Goal: Information Seeking & Learning: Learn about a topic

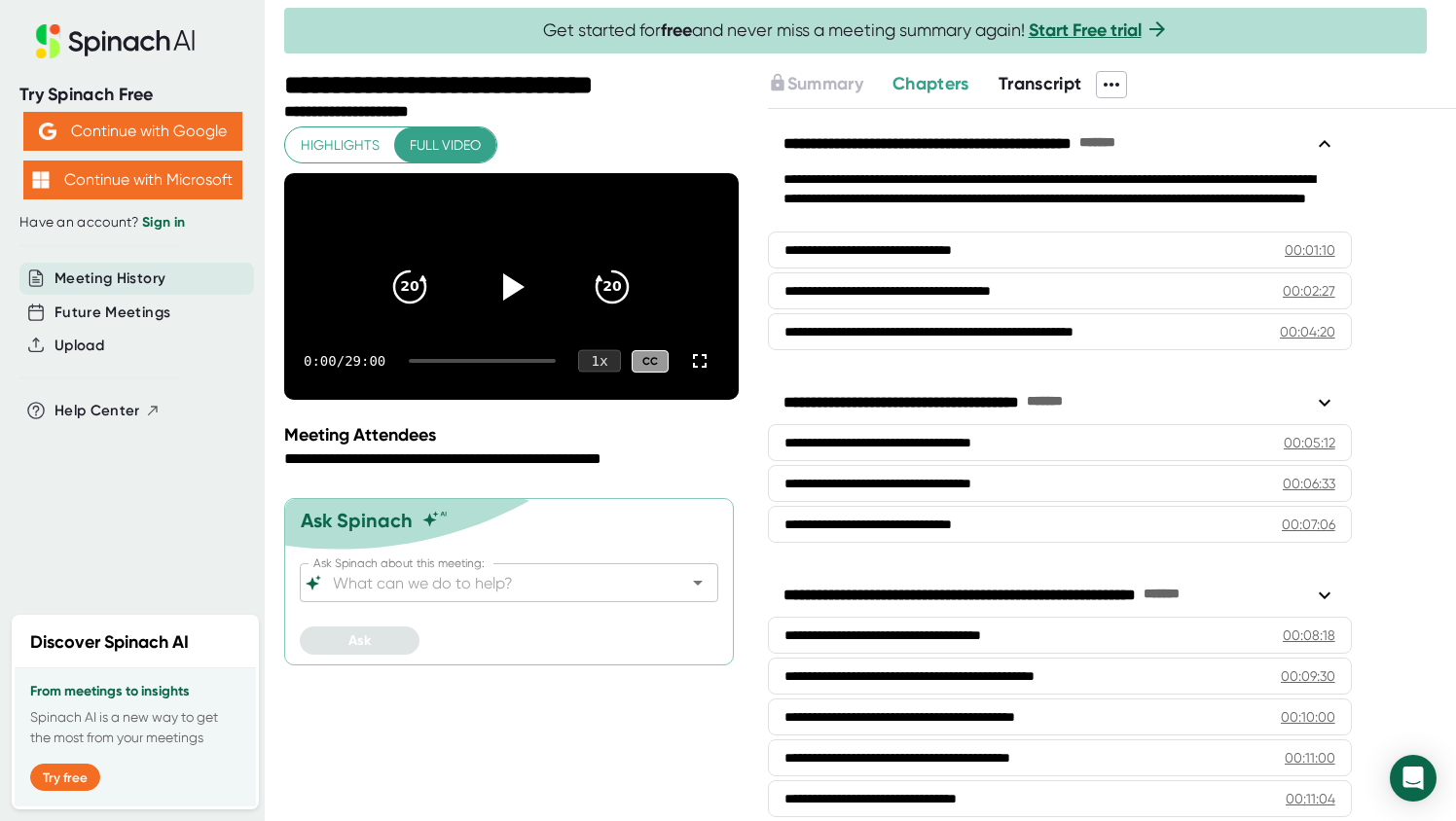
click at [597, 373] on div "1 x" at bounding box center [599, 361] width 42 height 23
click at [609, 196] on li "1.25 x" at bounding box center [599, 193] width 72 height 33
click at [518, 298] on icon at bounding box center [515, 286] width 23 height 29
click at [712, 380] on div at bounding box center [699, 361] width 38 height 38
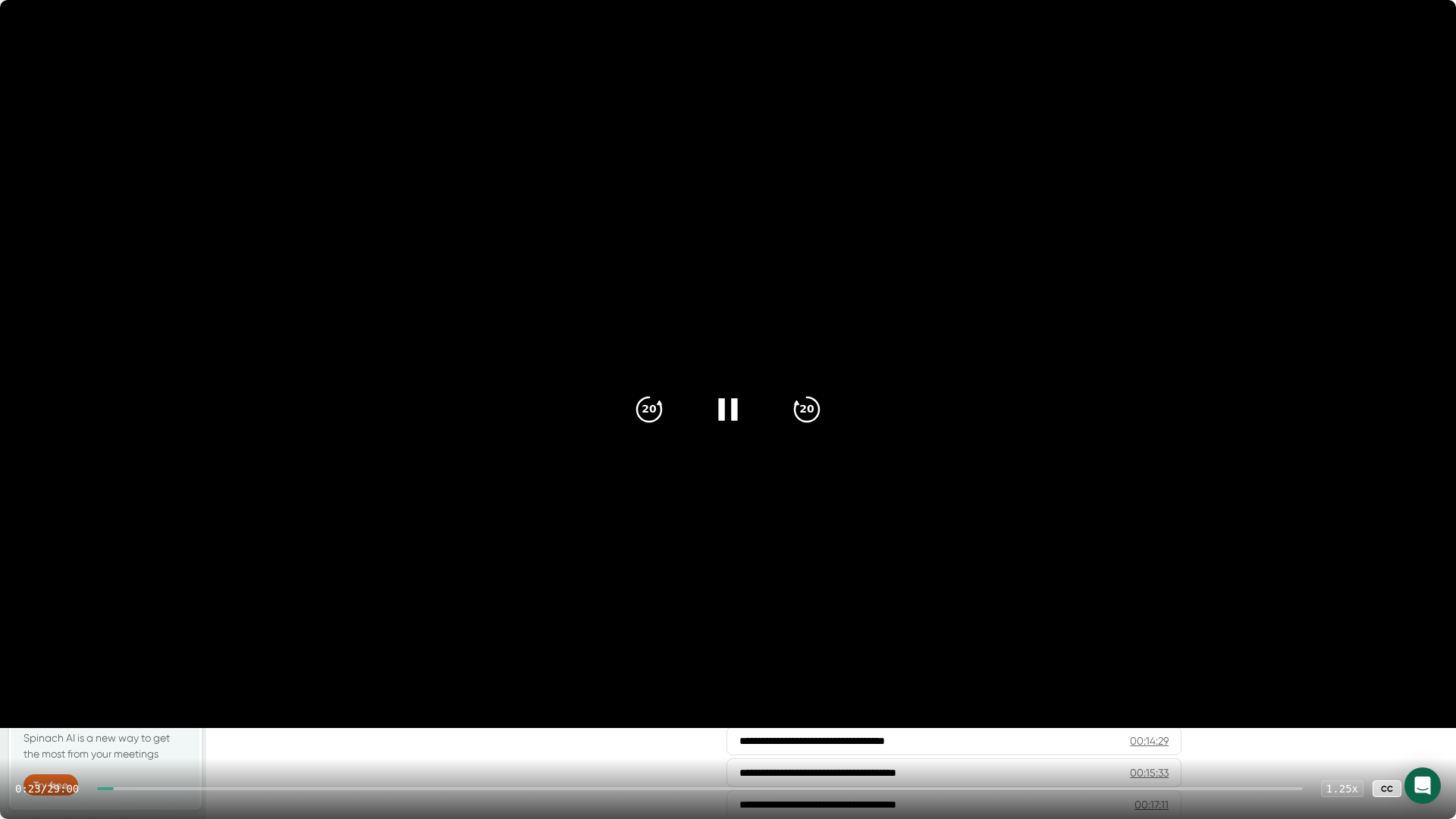
click at [144, 639] on div at bounding box center [700, 789] width 1206 height 3
click at [131, 639] on div at bounding box center [114, 789] width 34 height 3
click at [124, 639] on div at bounding box center [110, 789] width 27 height 3
click at [268, 639] on div "4:28 / 29:00 1.25 x CC" at bounding box center [728, 788] width 1456 height 61
click at [272, 639] on div at bounding box center [190, 789] width 187 height 3
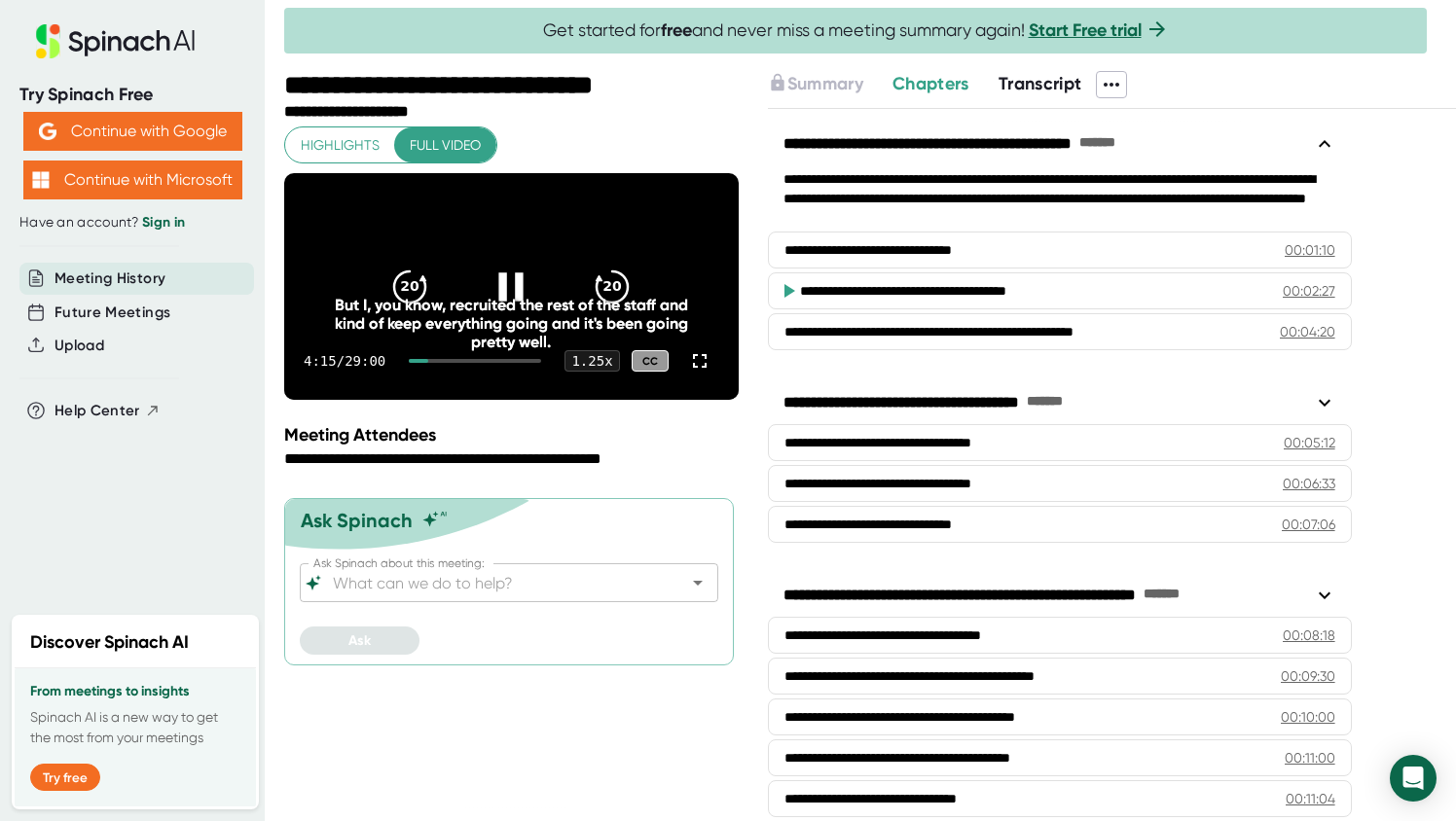
click at [513, 301] on icon at bounding box center [511, 287] width 48 height 48
click at [503, 297] on icon at bounding box center [511, 287] width 48 height 48
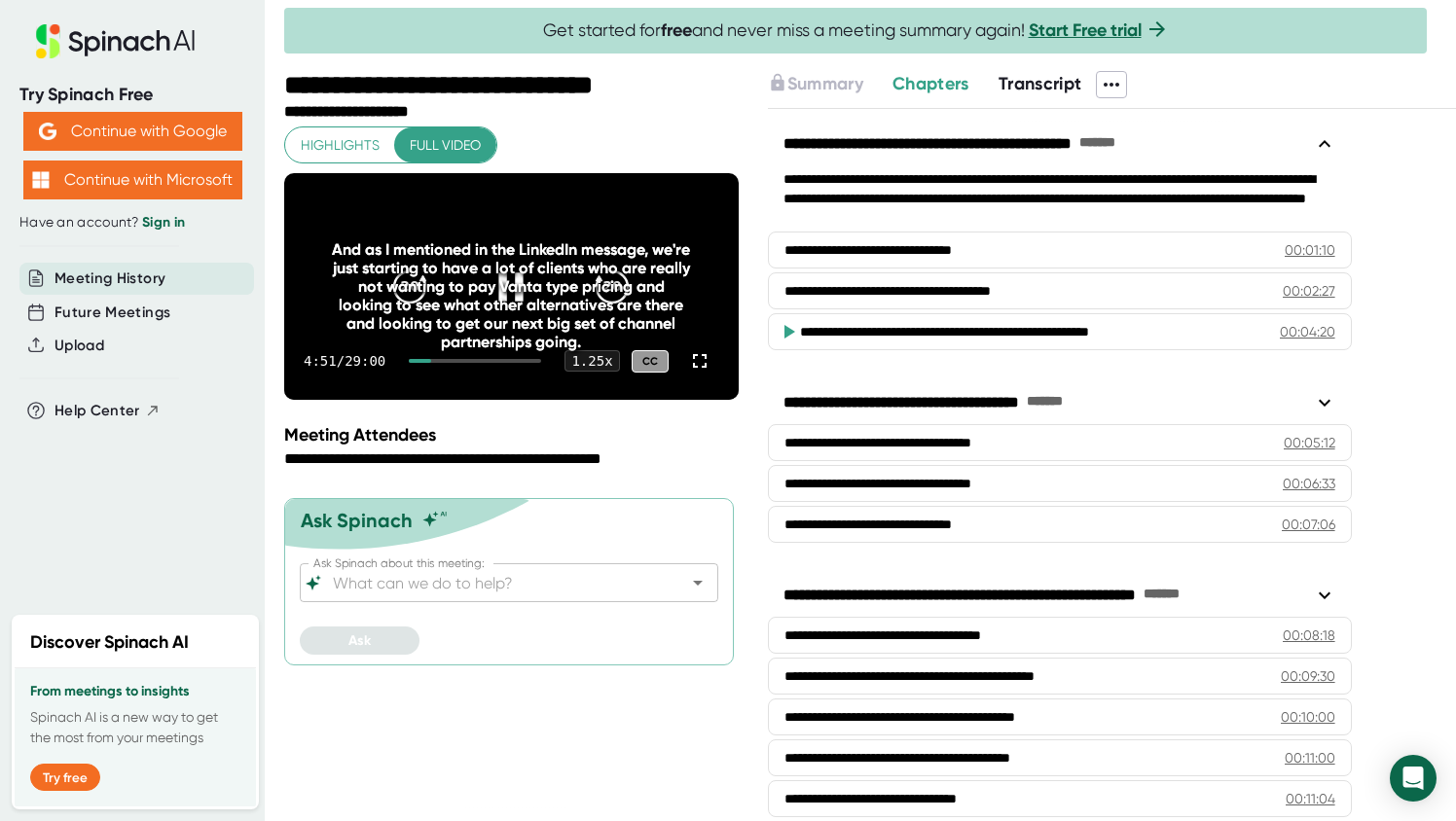
click at [505, 310] on div "And as I mentioned in the LinkedIn message, we're just starting to have a lot o…" at bounding box center [512, 296] width 363 height 111
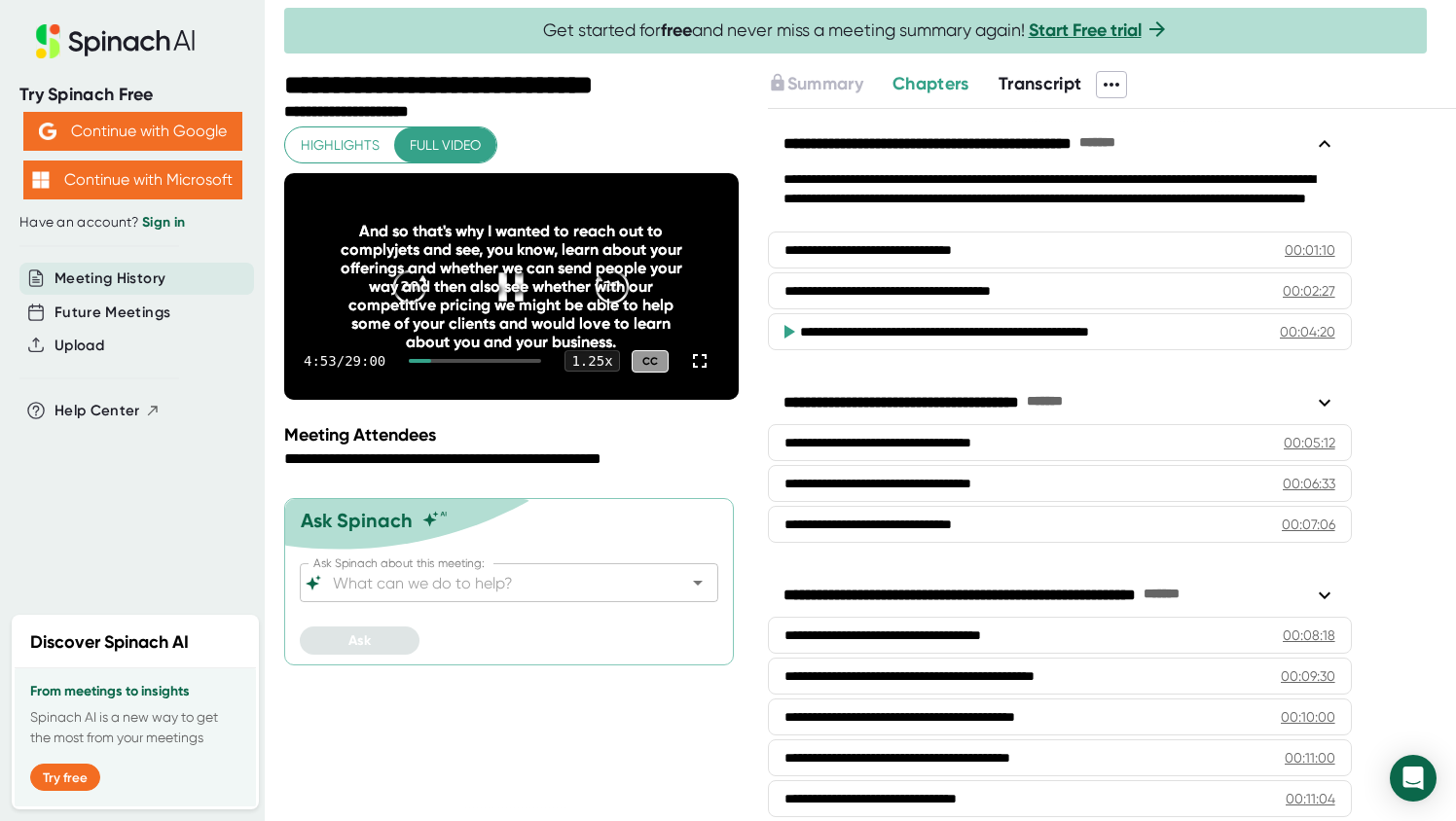
click at [516, 300] on div "And so that's why I wanted to reach out to complyjets and see, you know, learn …" at bounding box center [512, 286] width 363 height 129
click at [308, 397] on div "4:54 / 29:00 1.25 x CC" at bounding box center [511, 361] width 454 height 78
click at [529, 301] on div "And so that's why I wanted to reach out to complyjets and see, you know, learn …" at bounding box center [512, 286] width 363 height 129
click at [699, 373] on icon at bounding box center [700, 361] width 24 height 24
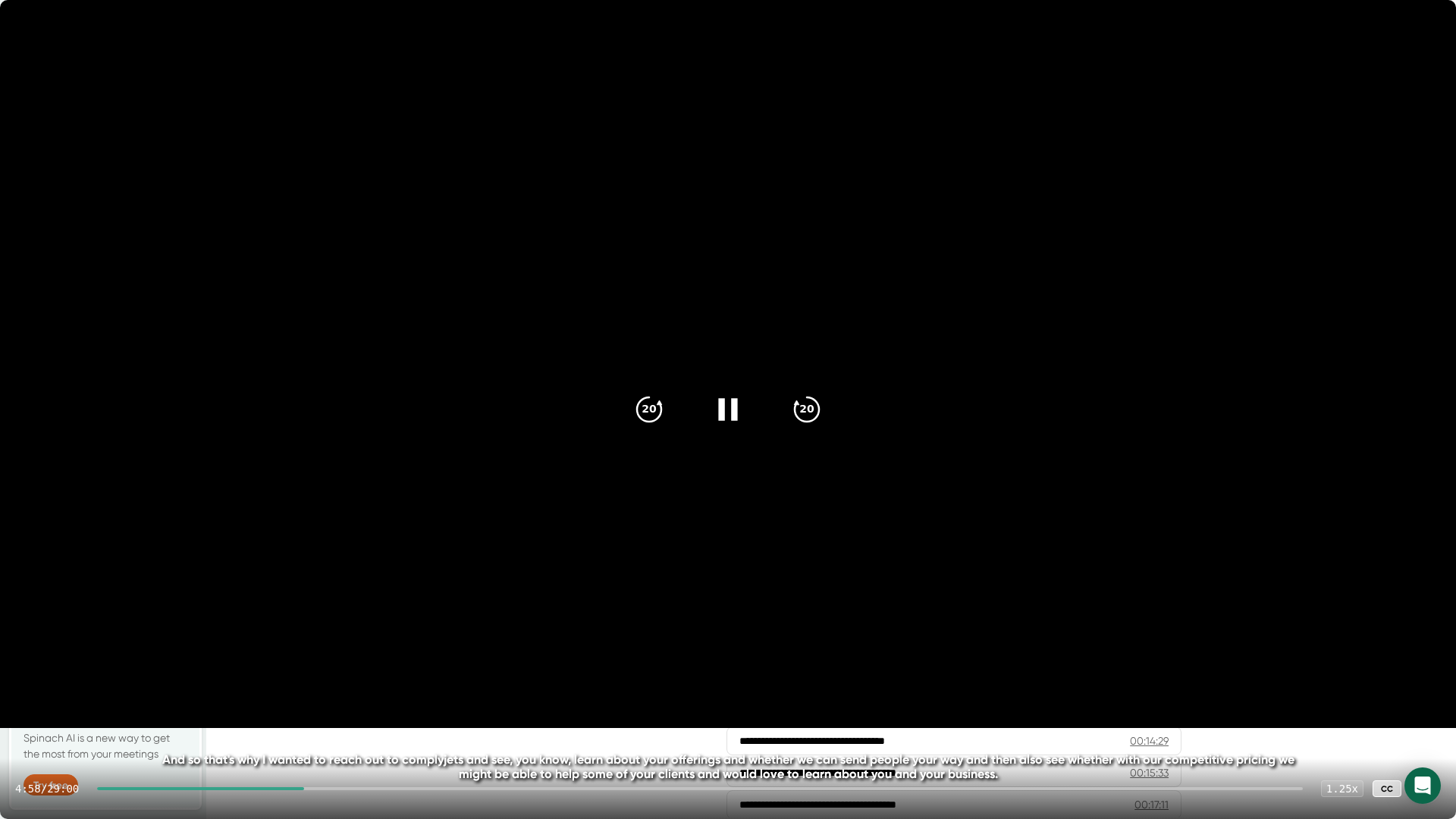
click at [227, 639] on video at bounding box center [728, 364] width 1456 height 728
click at [713, 419] on icon at bounding box center [727, 410] width 38 height 38
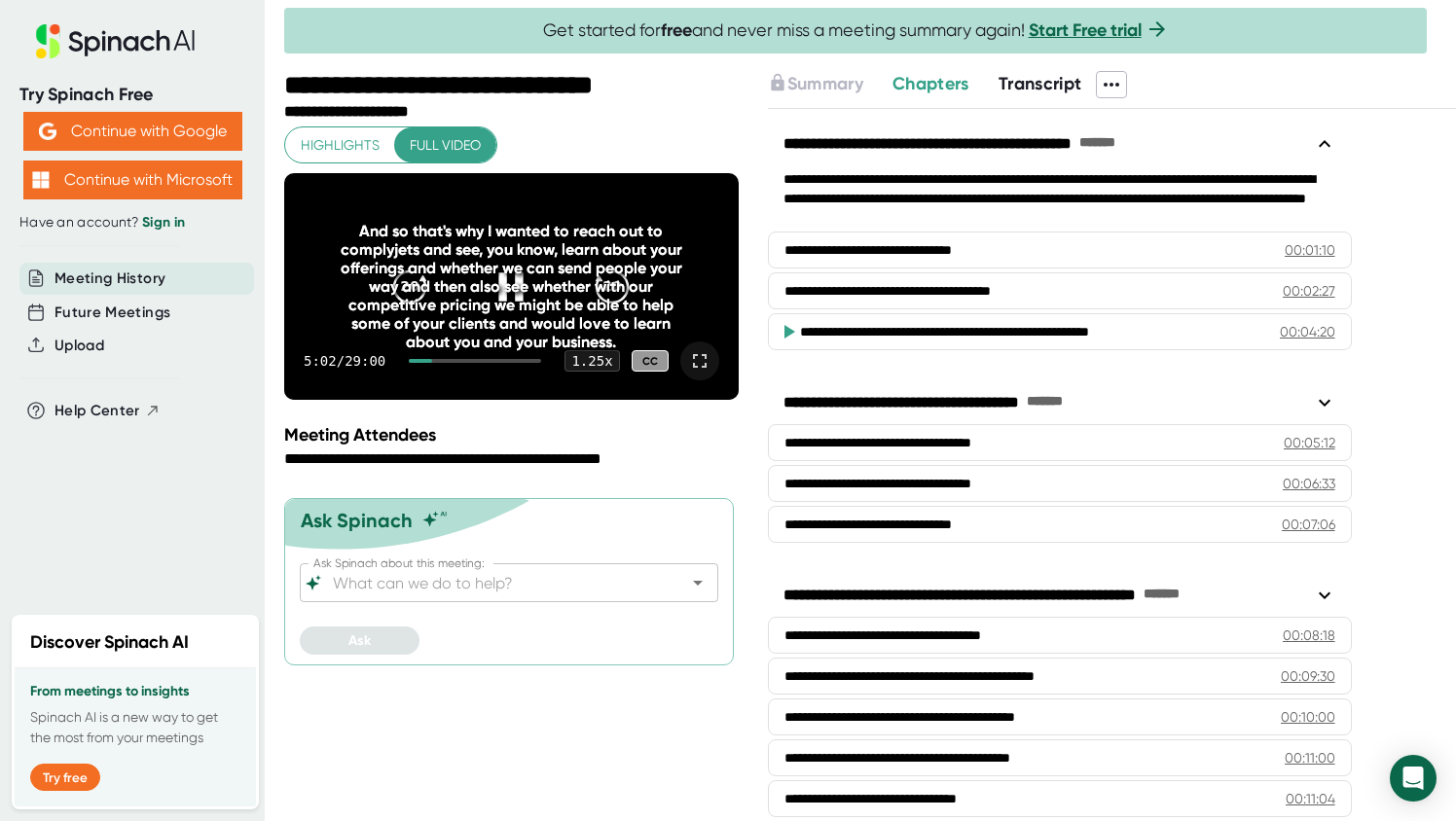
click at [704, 368] on icon at bounding box center [700, 361] width 14 height 14
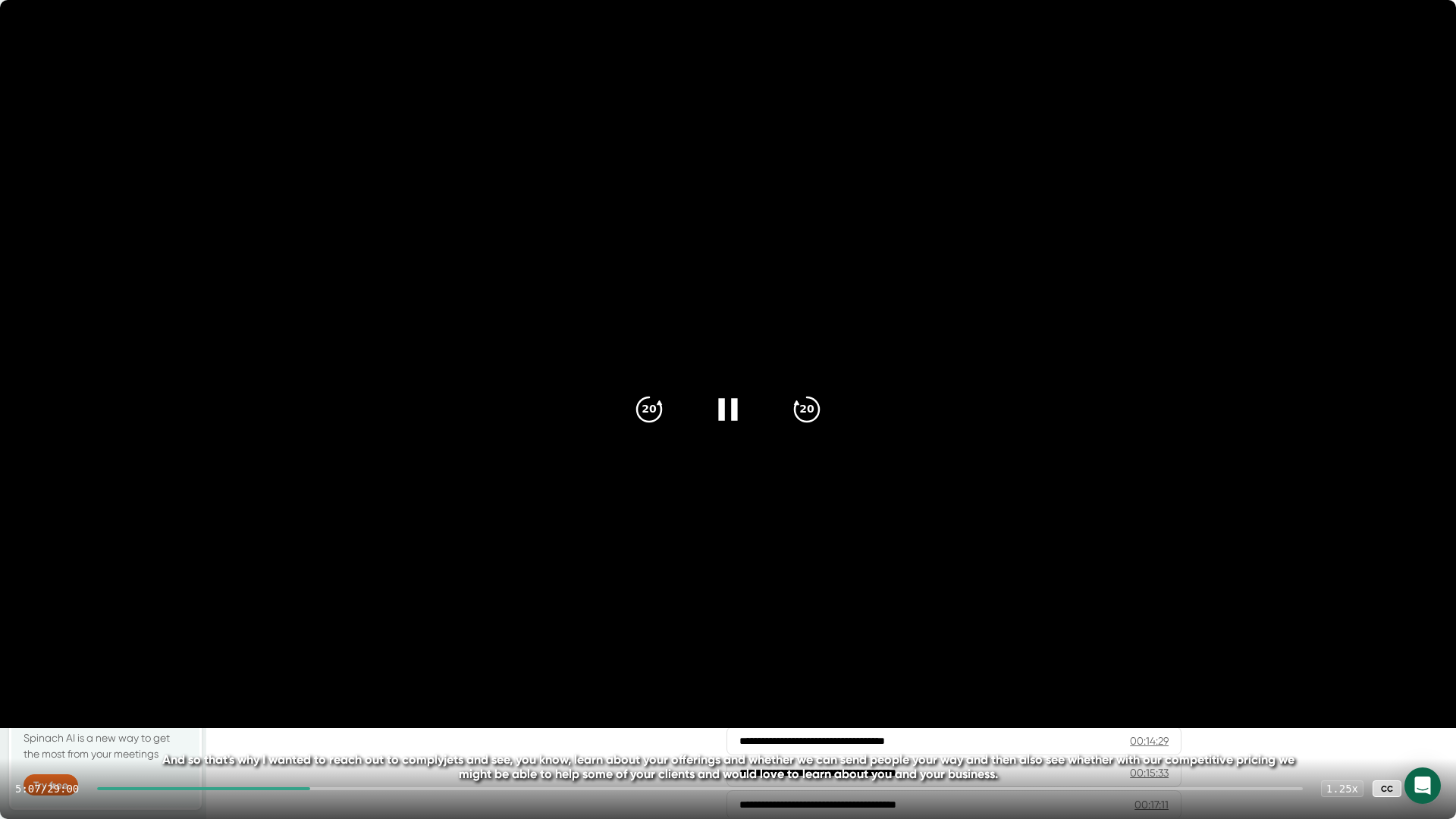
click at [310, 639] on div at bounding box center [203, 789] width 213 height 3
